Goal: Task Accomplishment & Management: Complete application form

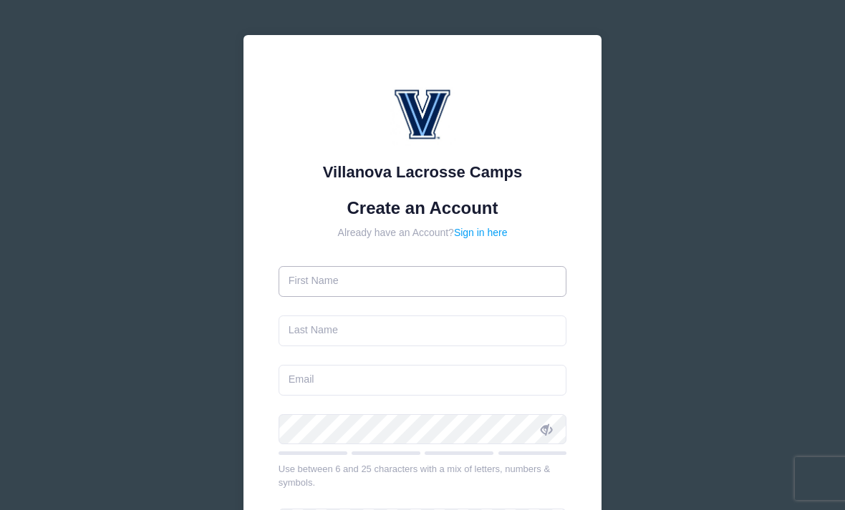
click at [385, 281] on input "text" at bounding box center [422, 281] width 288 height 31
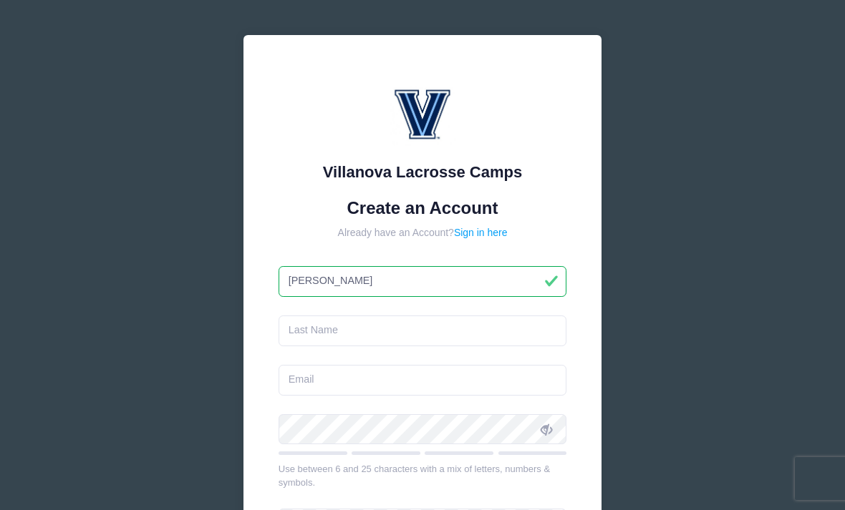
type input "Corbin"
click at [354, 325] on input "text" at bounding box center [422, 331] width 288 height 31
type input "Kiss"
click at [328, 380] on input "email" at bounding box center [422, 380] width 288 height 31
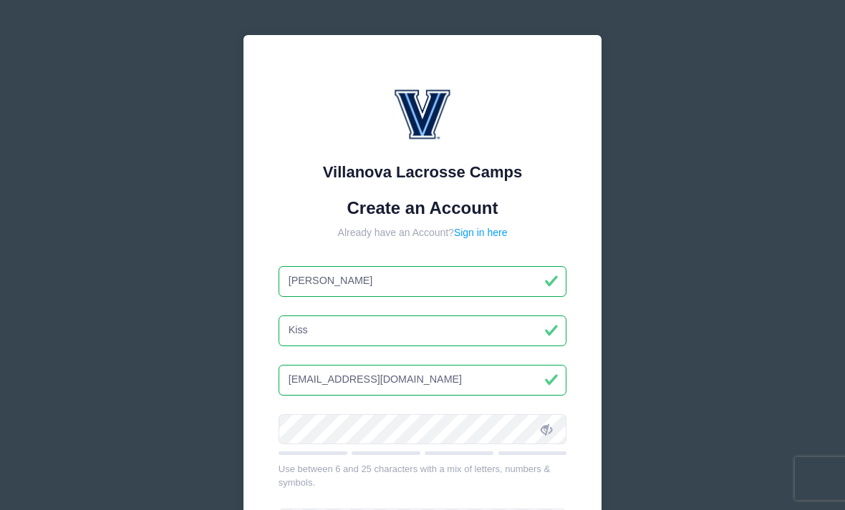
type input "cs_kiss@gmail.com"
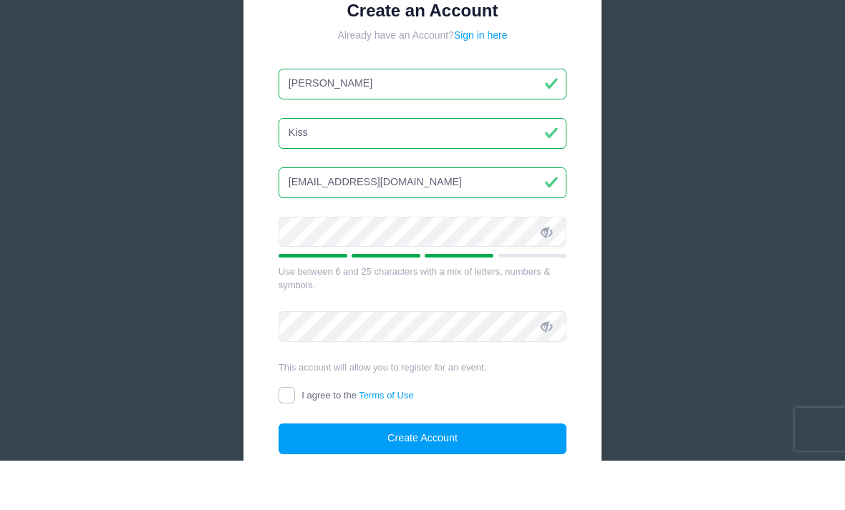
click at [553, 269] on span at bounding box center [546, 281] width 24 height 24
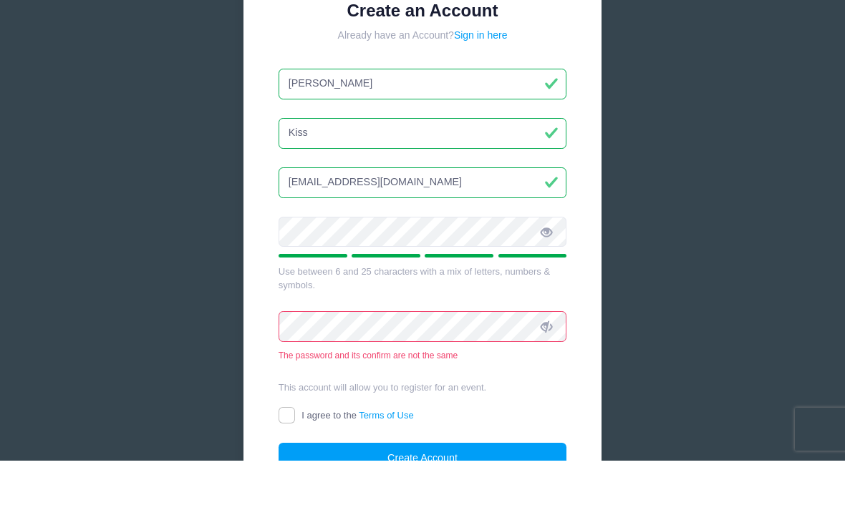
click at [549, 371] on icon at bounding box center [545, 376] width 11 height 11
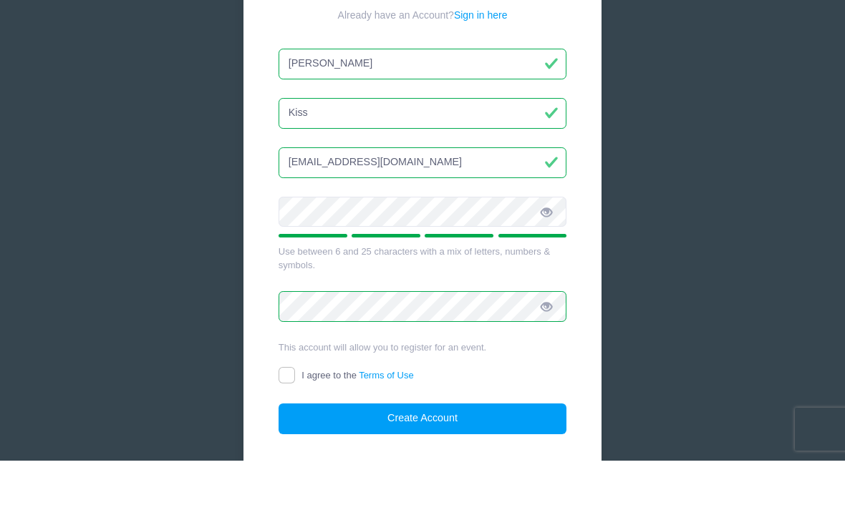
scroll to position [168, 0]
click at [286, 417] on input "I agree to the Terms of Use" at bounding box center [286, 425] width 16 height 16
checkbox input "true"
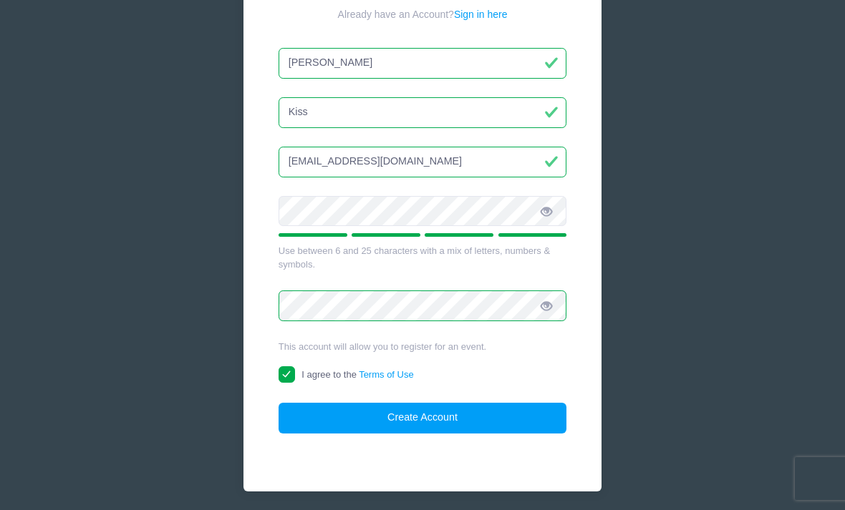
click at [420, 411] on button "Create Account" at bounding box center [422, 418] width 288 height 31
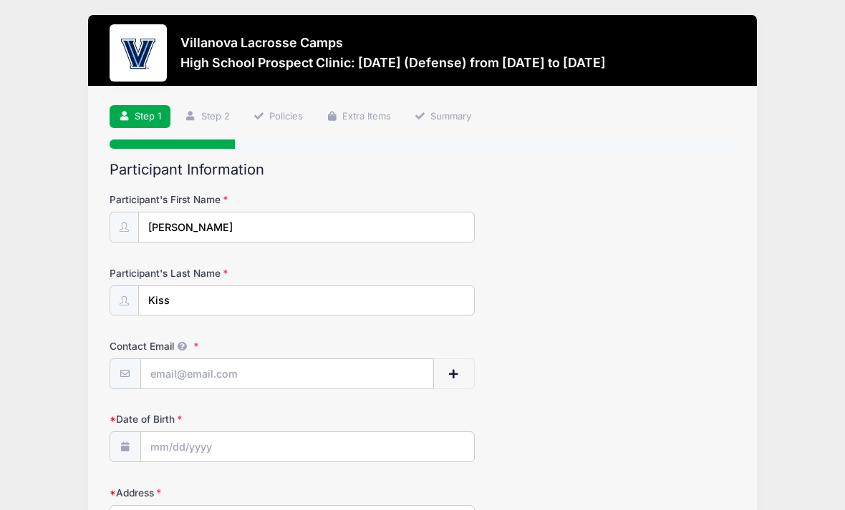
scroll to position [3, 0]
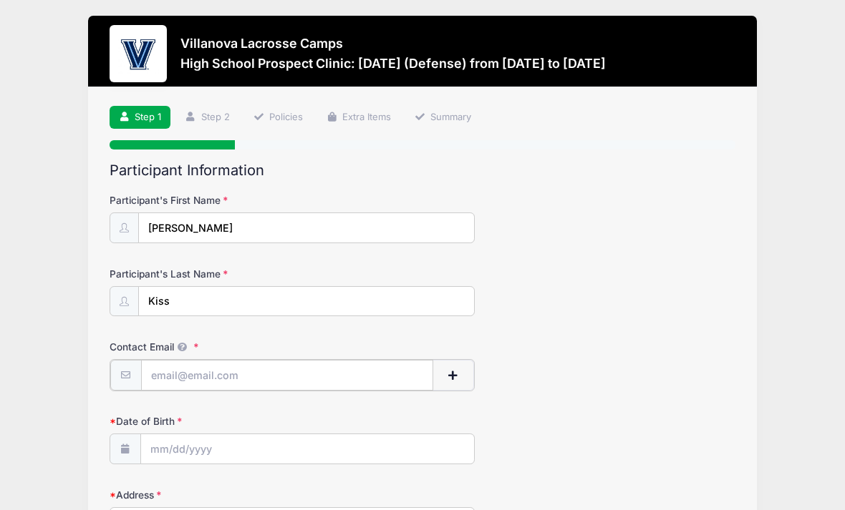
click at [237, 374] on input "Contact Email" at bounding box center [287, 375] width 292 height 31
type input "Cs_kiss@ic"
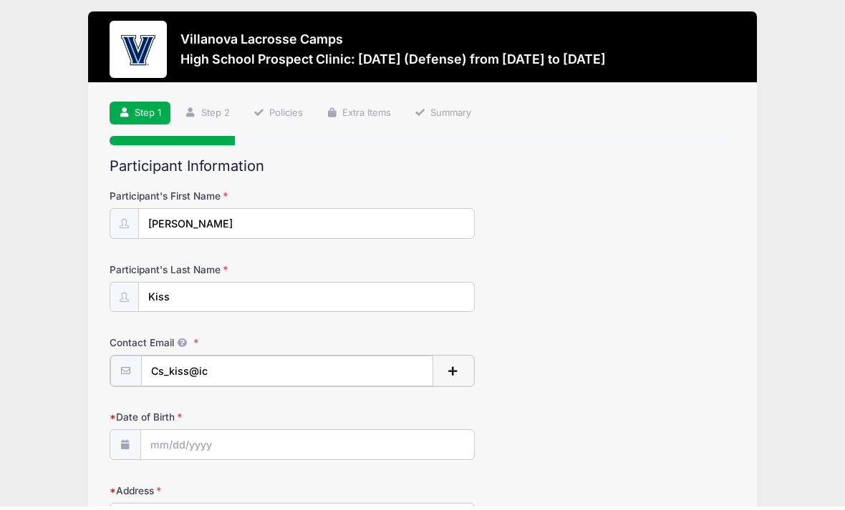
scroll to position [0, 0]
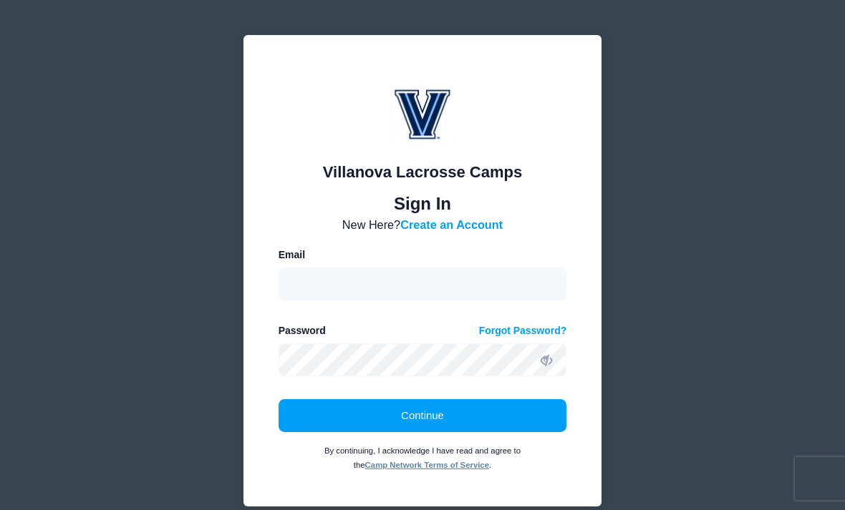
click at [760, 220] on div "Villanova Lacrosse Camps Please login to continue. Directors are required to cr…" at bounding box center [422, 288] width 845 height 576
click at [453, 221] on link "Create an Account" at bounding box center [451, 224] width 102 height 13
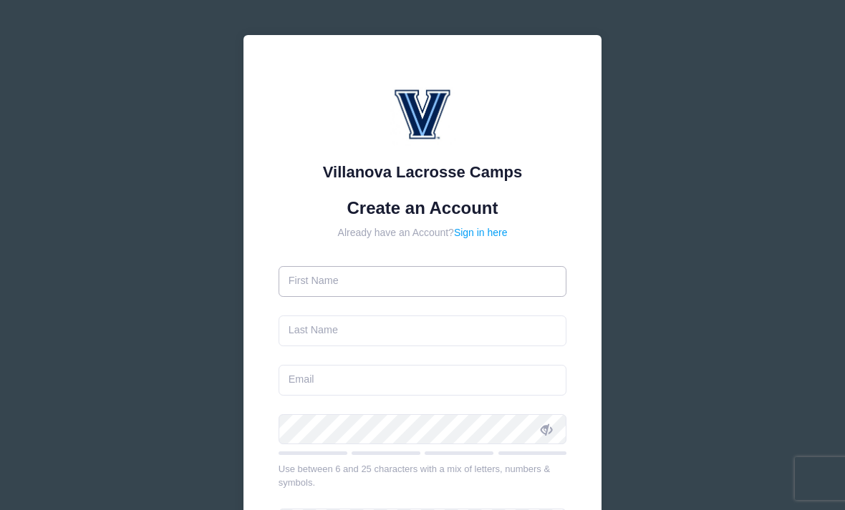
click at [364, 292] on input "text" at bounding box center [422, 281] width 288 height 31
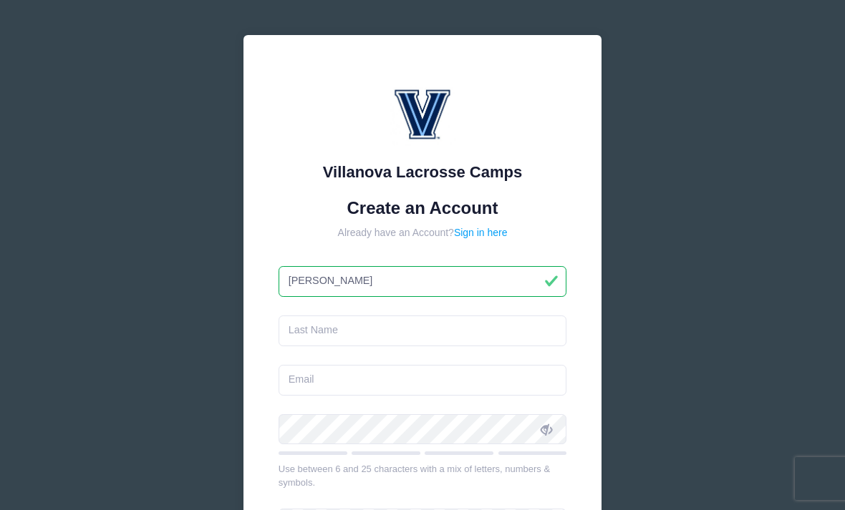
type input "[PERSON_NAME]"
click at [331, 332] on input "text" at bounding box center [422, 331] width 288 height 31
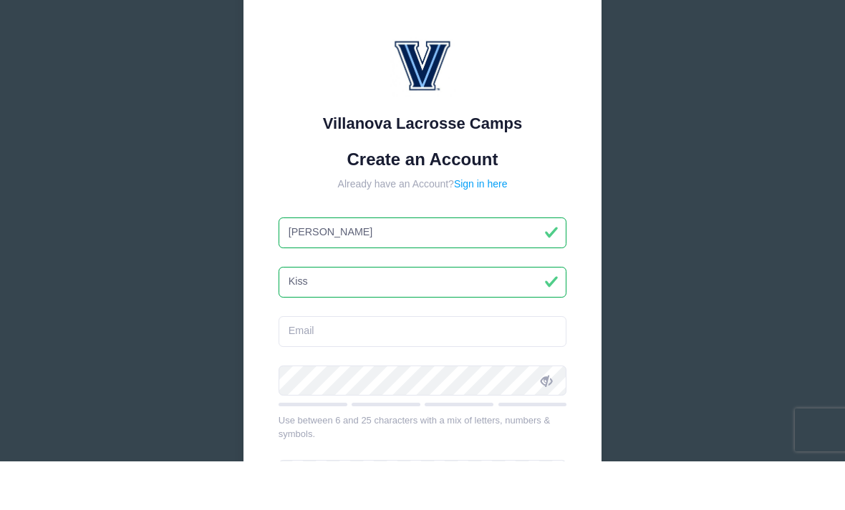
type input "Kiss"
click at [339, 365] on input "email" at bounding box center [422, 380] width 288 height 31
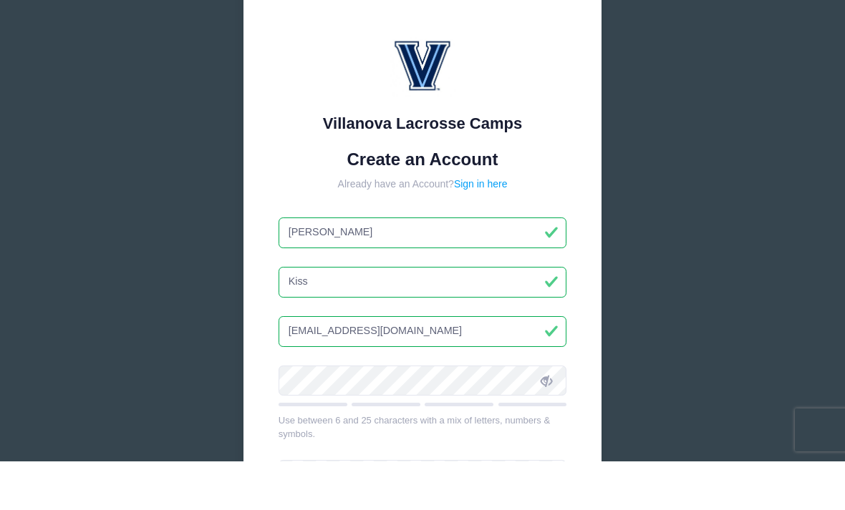
type input "Cs_kiss@icloud.com"
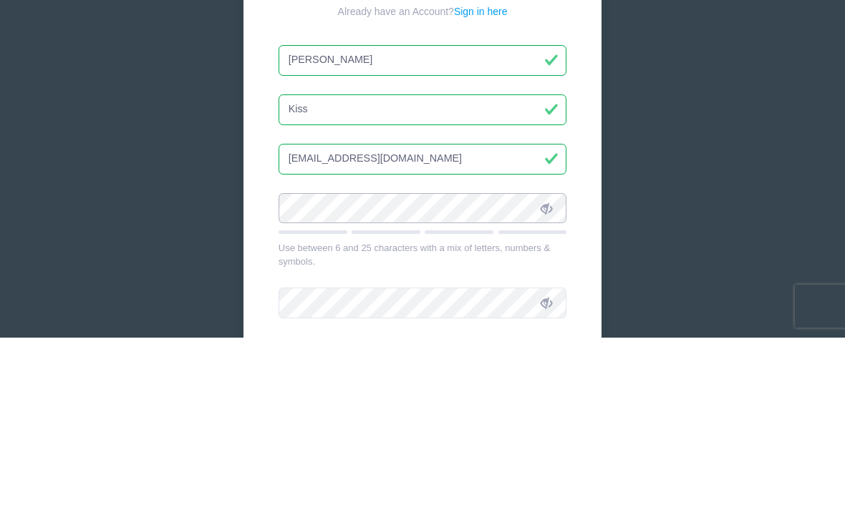
scroll to position [221, 0]
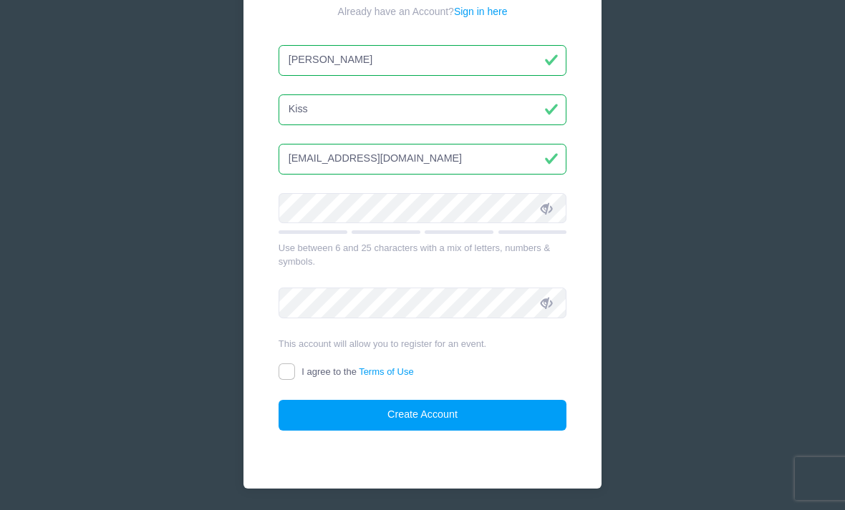
click at [558, 208] on span at bounding box center [546, 208] width 24 height 24
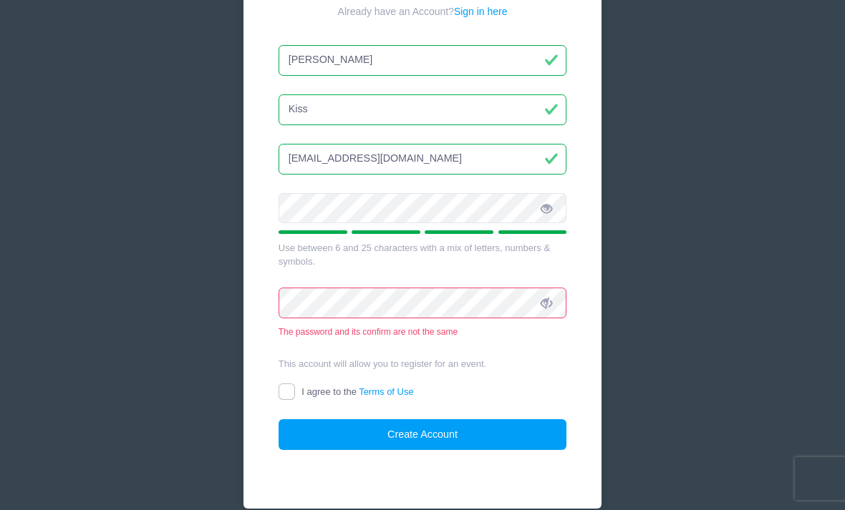
click at [558, 302] on span at bounding box center [546, 303] width 24 height 24
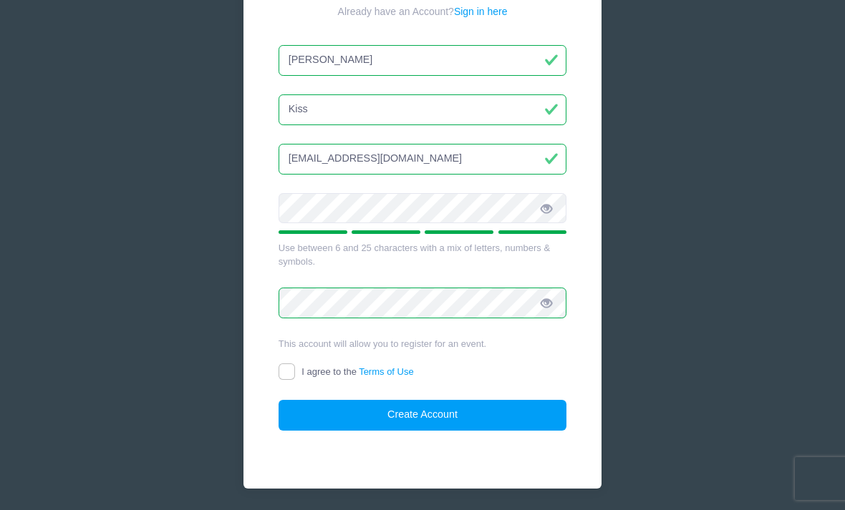
click at [281, 369] on input "I agree to the Terms of Use" at bounding box center [286, 372] width 16 height 16
checkbox input "true"
click at [405, 414] on button "Create Account" at bounding box center [422, 415] width 288 height 31
